Goal: Transaction & Acquisition: Download file/media

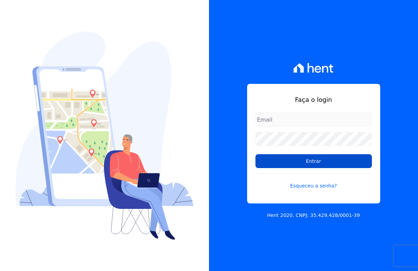
type input "[EMAIL_ADDRESS][DOMAIN_NAME]"
click at [292, 159] on input "Entrar" at bounding box center [313, 161] width 116 height 14
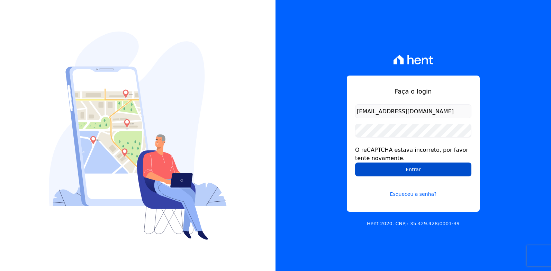
click at [383, 172] on input "Entrar" at bounding box center [413, 169] width 116 height 14
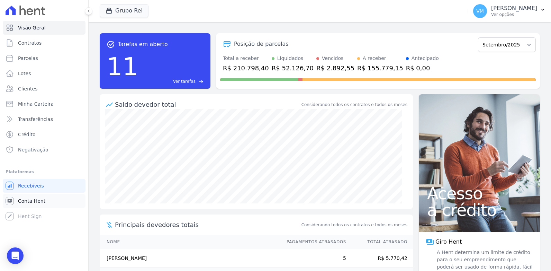
click at [21, 198] on span "Conta Hent" at bounding box center [31, 200] width 27 height 7
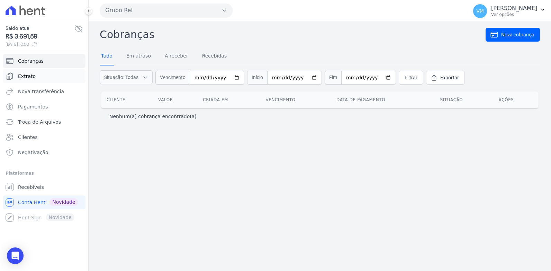
click at [28, 76] on span "Extrato" at bounding box center [27, 76] width 18 height 7
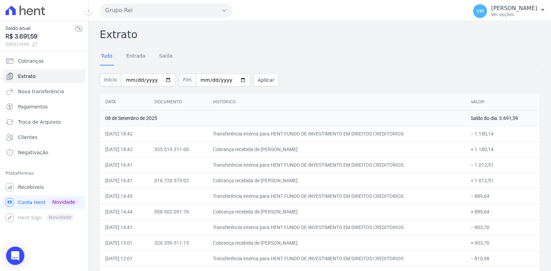
click at [12, 255] on icon "Open Intercom Messenger" at bounding box center [15, 255] width 8 height 9
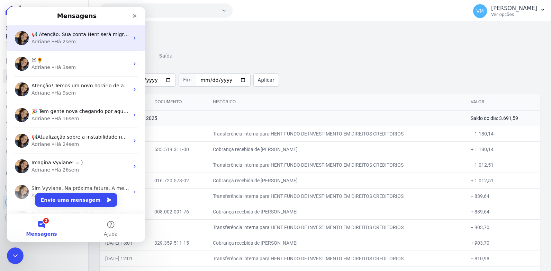
click at [132, 37] on icon "Messenger da Intercom" at bounding box center [135, 38] width 6 height 6
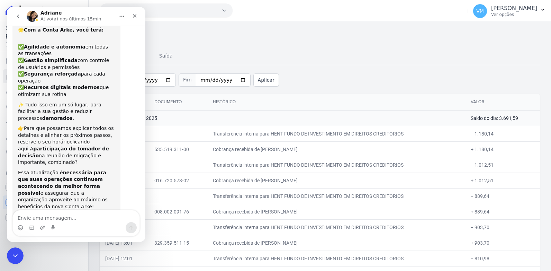
scroll to position [68, 0]
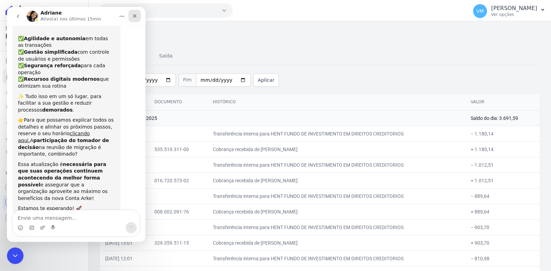
click at [134, 14] on icon "Fechar" at bounding box center [135, 16] width 6 height 6
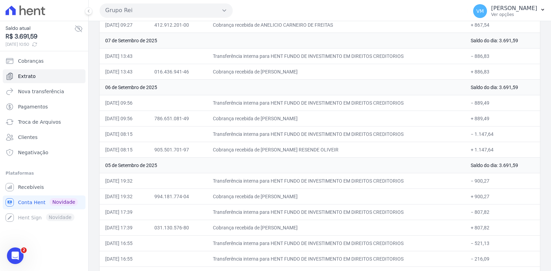
scroll to position [312, 0]
click at [10, 252] on div "Abertura do Messenger da Intercom" at bounding box center [14, 254] width 23 height 23
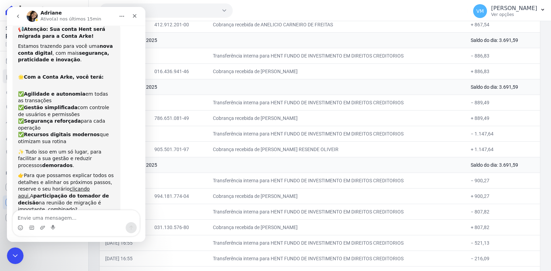
scroll to position [0, 0]
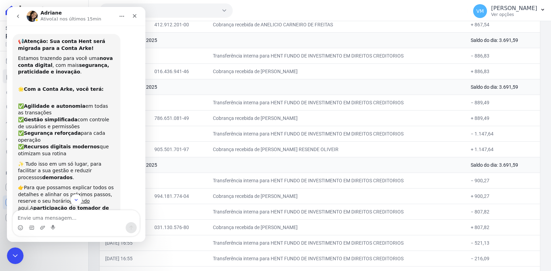
click at [15, 16] on icon "go back" at bounding box center [18, 17] width 6 height 6
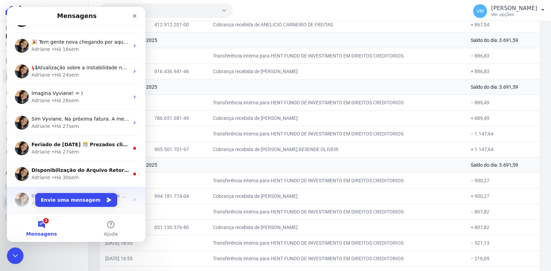
scroll to position [96, 0]
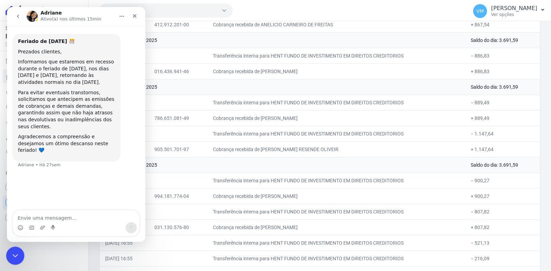
click at [15, 253] on icon "Encerramento do Messenger da Intercom" at bounding box center [14, 254] width 8 height 8
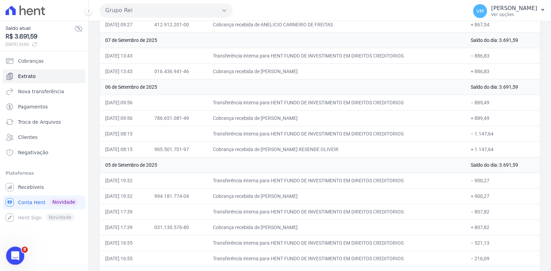
click at [15, 251] on icon "Abertura do Messenger da Intercom" at bounding box center [14, 254] width 11 height 11
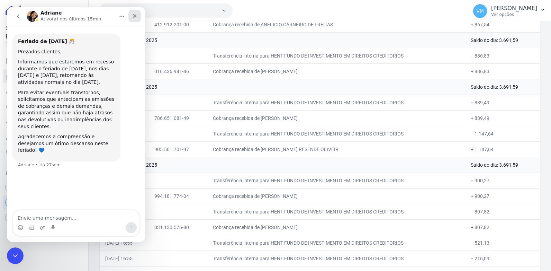
click at [136, 15] on icon "Fechar" at bounding box center [135, 16] width 6 height 6
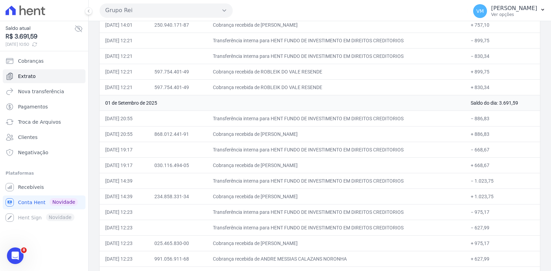
scroll to position [1030, 0]
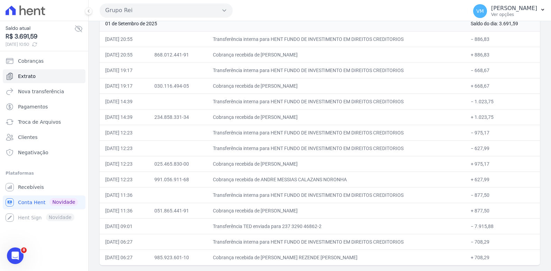
drag, startPoint x: 98, startPoint y: 33, endPoint x: 512, endPoint y: 286, distance: 485.4
click at [512, 271] on html "Saldo atual R$ 3.691,59 [DATE] 10:50 Cobranças Extrato Nova transferência Pagam…" at bounding box center [275, 135] width 551 height 271
copy div "Extrato Tudo Entrada Saída Início Fim Aplicar"
click at [149, 186] on td "[DATE] 12:23" at bounding box center [124, 179] width 49 height 16
drag, startPoint x: 95, startPoint y: 28, endPoint x: 435, endPoint y: 271, distance: 417.7
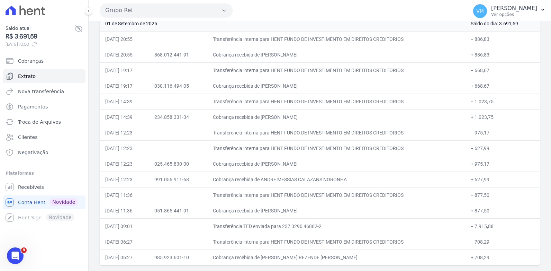
click at [531, 106] on td "− 1.023,75" at bounding box center [503, 102] width 75 height 16
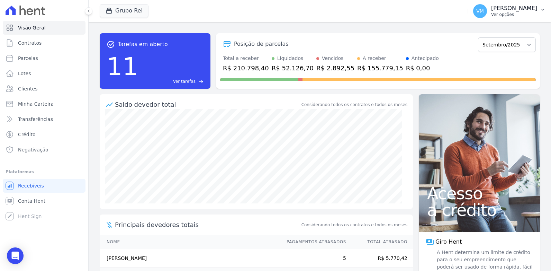
click at [503, 10] on p "[PERSON_NAME]" at bounding box center [514, 8] width 46 height 7
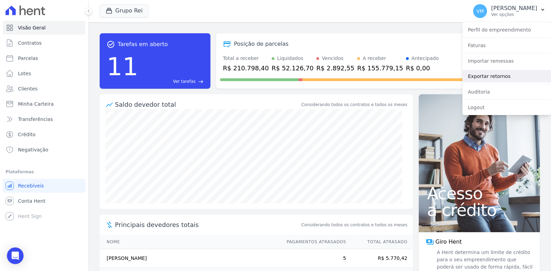
click at [488, 76] on link "Exportar retornos" at bounding box center [507, 76] width 89 height 12
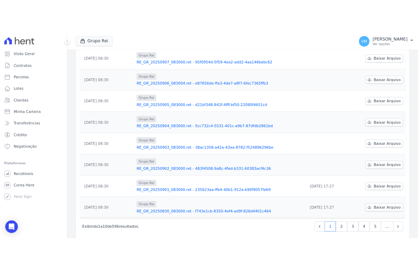
scroll to position [167, 0]
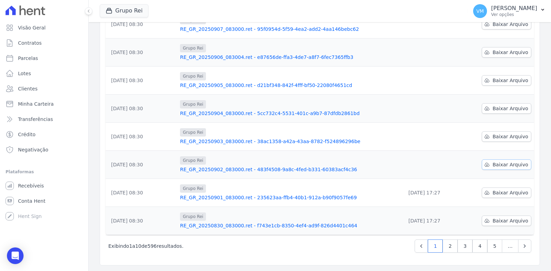
click at [499, 165] on span "Baixar Arquivo" at bounding box center [511, 164] width 36 height 7
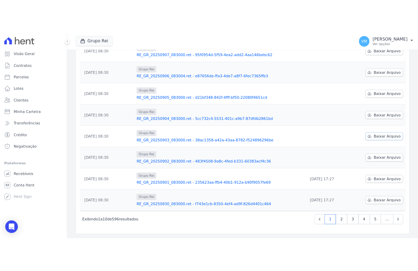
scroll to position [181, 0]
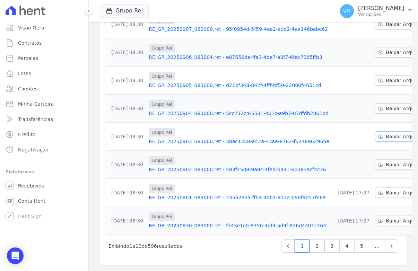
click at [386, 134] on span "Baixar Arquivo" at bounding box center [404, 136] width 36 height 7
click at [386, 108] on span "Baixar Arquivo" at bounding box center [404, 108] width 36 height 7
click at [386, 80] on span "Baixar Arquivo" at bounding box center [404, 80] width 36 height 7
click at [386, 53] on span "Baixar Arquivo" at bounding box center [404, 52] width 36 height 7
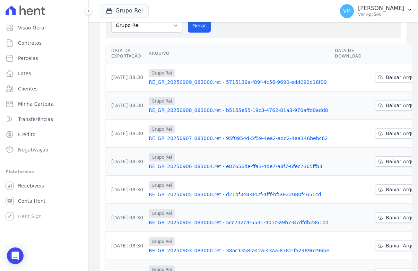
scroll to position [71, 0]
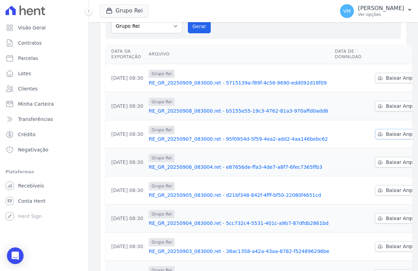
click at [388, 133] on span "Baixar Arquivo" at bounding box center [404, 134] width 36 height 7
click at [386, 104] on span "Baixar Arquivo" at bounding box center [404, 106] width 36 height 7
click at [386, 77] on span "Baixar Arquivo" at bounding box center [404, 77] width 36 height 7
